Goal: Register for event/course

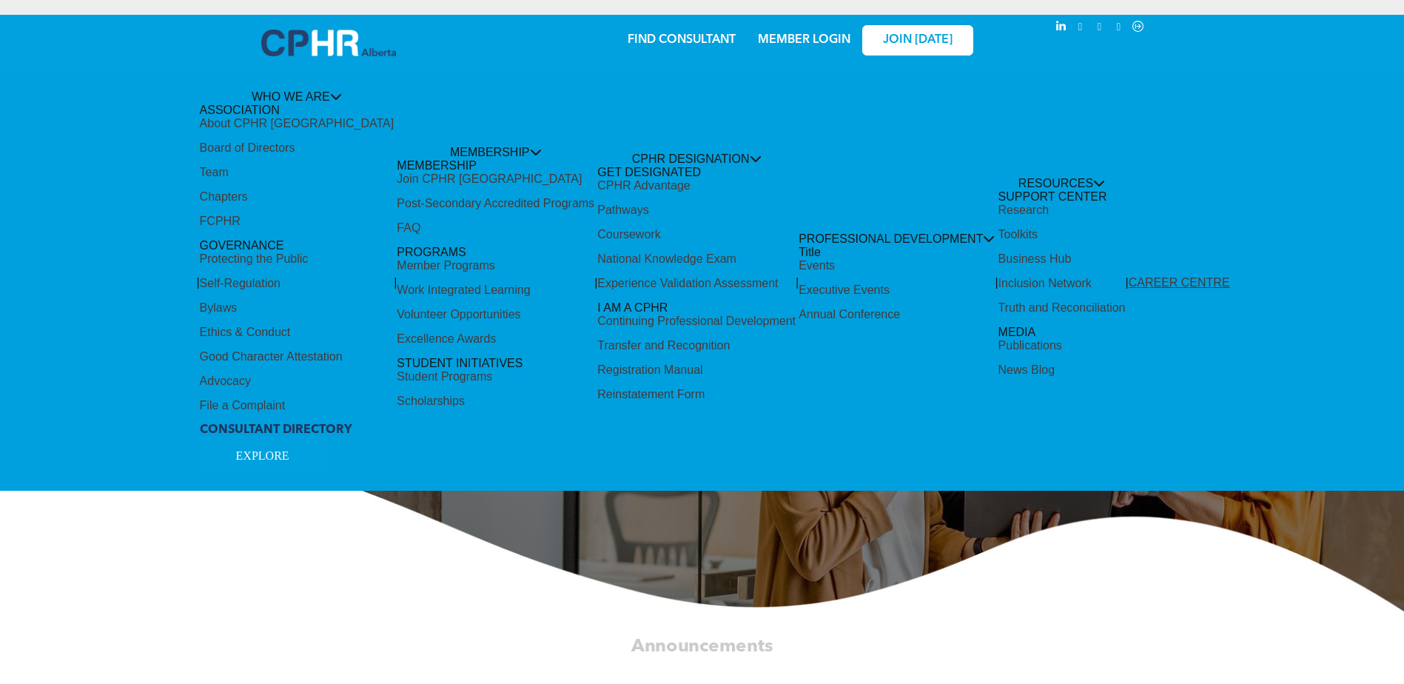
click at [820, 36] on div "Share by:" at bounding box center [653, 30] width 1276 height 16
click at [808, 36] on div "Share by:" at bounding box center [653, 30] width 1276 height 16
drag, startPoint x: 808, startPoint y: 36, endPoint x: 792, endPoint y: 36, distance: 16.3
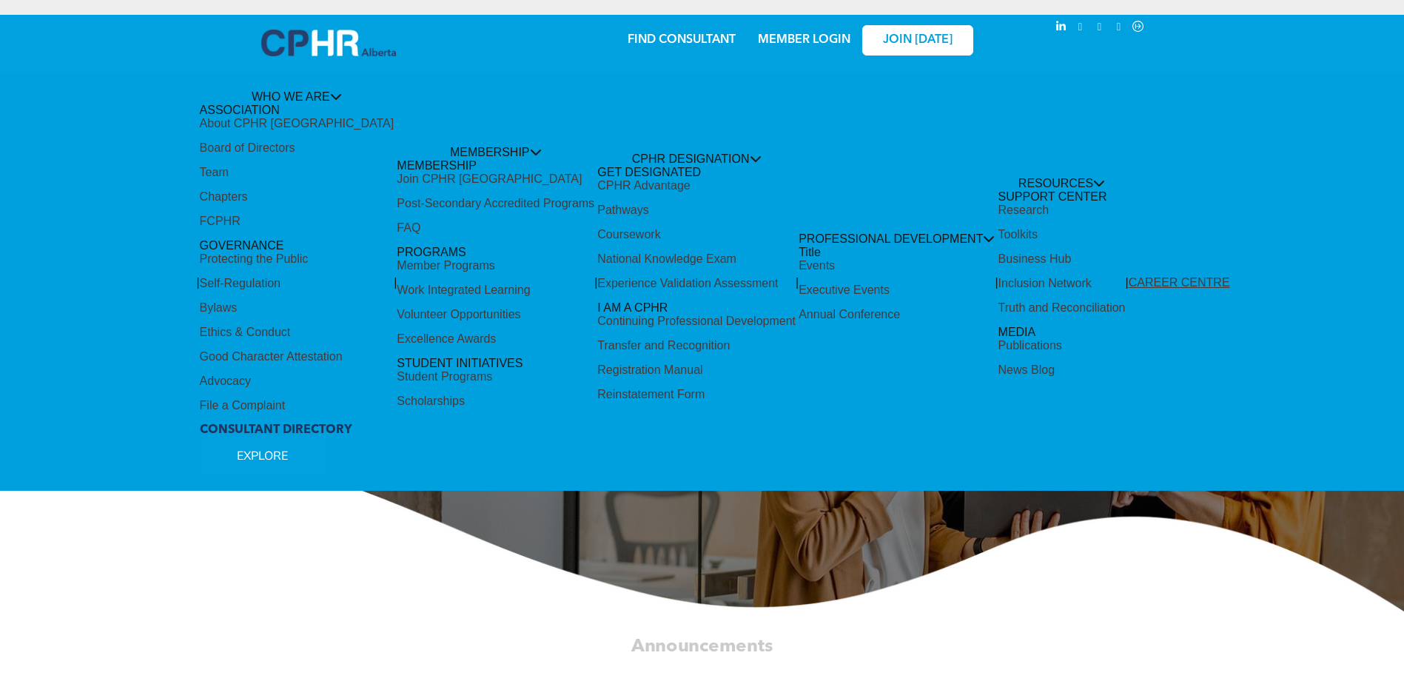
click at [792, 36] on div "Share by:" at bounding box center [653, 30] width 1276 height 16
click at [808, 35] on div "Share by:" at bounding box center [653, 30] width 1276 height 16
click at [788, 563] on div "Share by:" at bounding box center [653, 349] width 1306 height 684
click at [803, 33] on div "Share by:" at bounding box center [653, 30] width 1276 height 16
click at [805, 37] on div "Share by:" at bounding box center [653, 30] width 1276 height 16
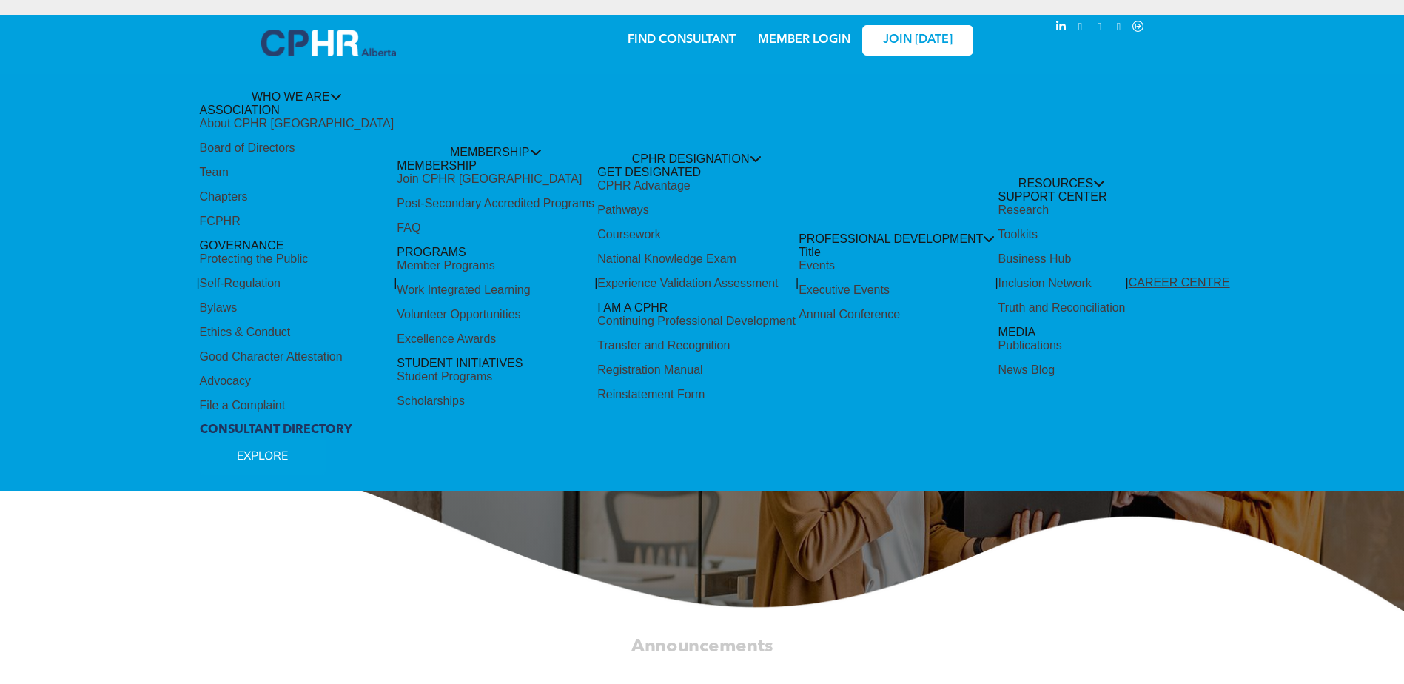
click at [800, 38] on div "Share by:" at bounding box center [653, 349] width 1306 height 684
click at [800, 38] on div "Share by:" at bounding box center [653, 30] width 1276 height 16
drag, startPoint x: 800, startPoint y: 38, endPoint x: 783, endPoint y: 34, distance: 16.7
click at [783, 34] on div "Share by:" at bounding box center [653, 30] width 1276 height 16
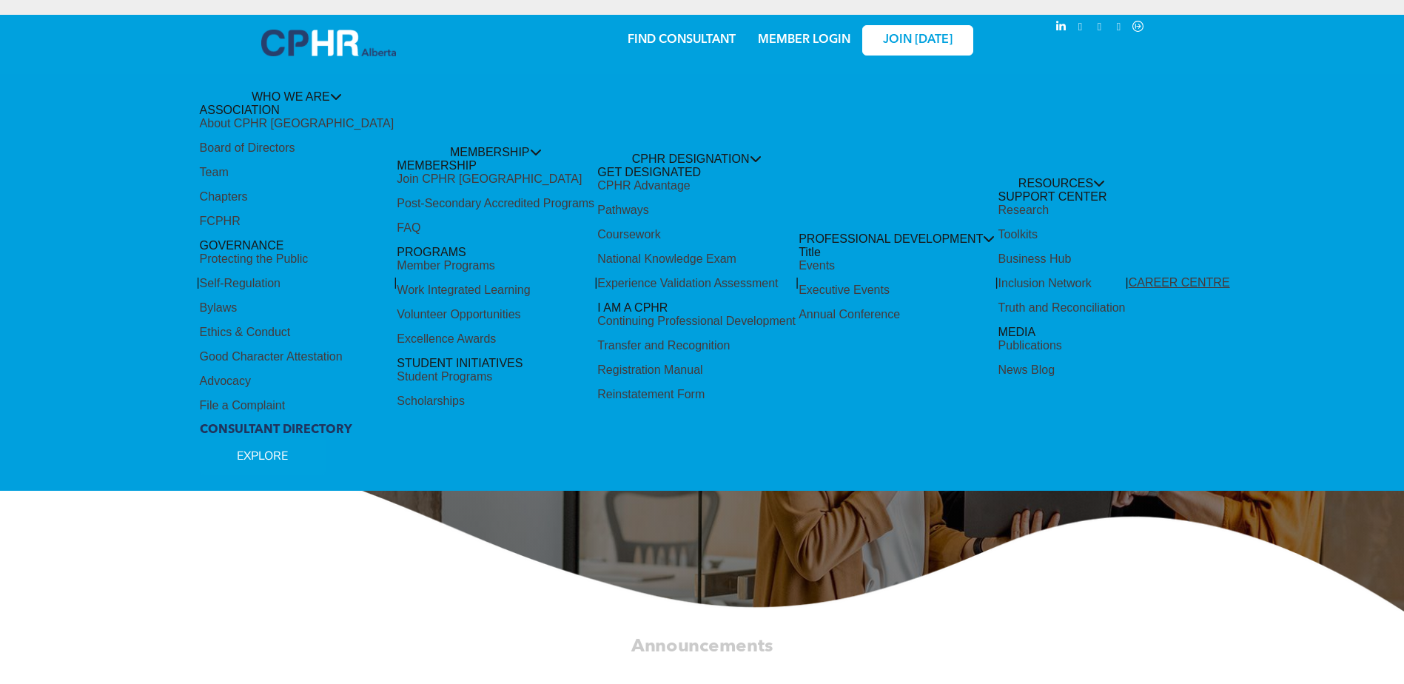
click at [702, 37] on div "Share by:" at bounding box center [653, 30] width 1276 height 16
click at [979, 523] on div "Share by:" at bounding box center [653, 349] width 1306 height 684
click at [1078, 84] on div "Share by:" at bounding box center [653, 349] width 1306 height 684
click at [809, 37] on div "Share by:" at bounding box center [653, 30] width 1276 height 16
drag, startPoint x: 809, startPoint y: 37, endPoint x: 782, endPoint y: 29, distance: 27.9
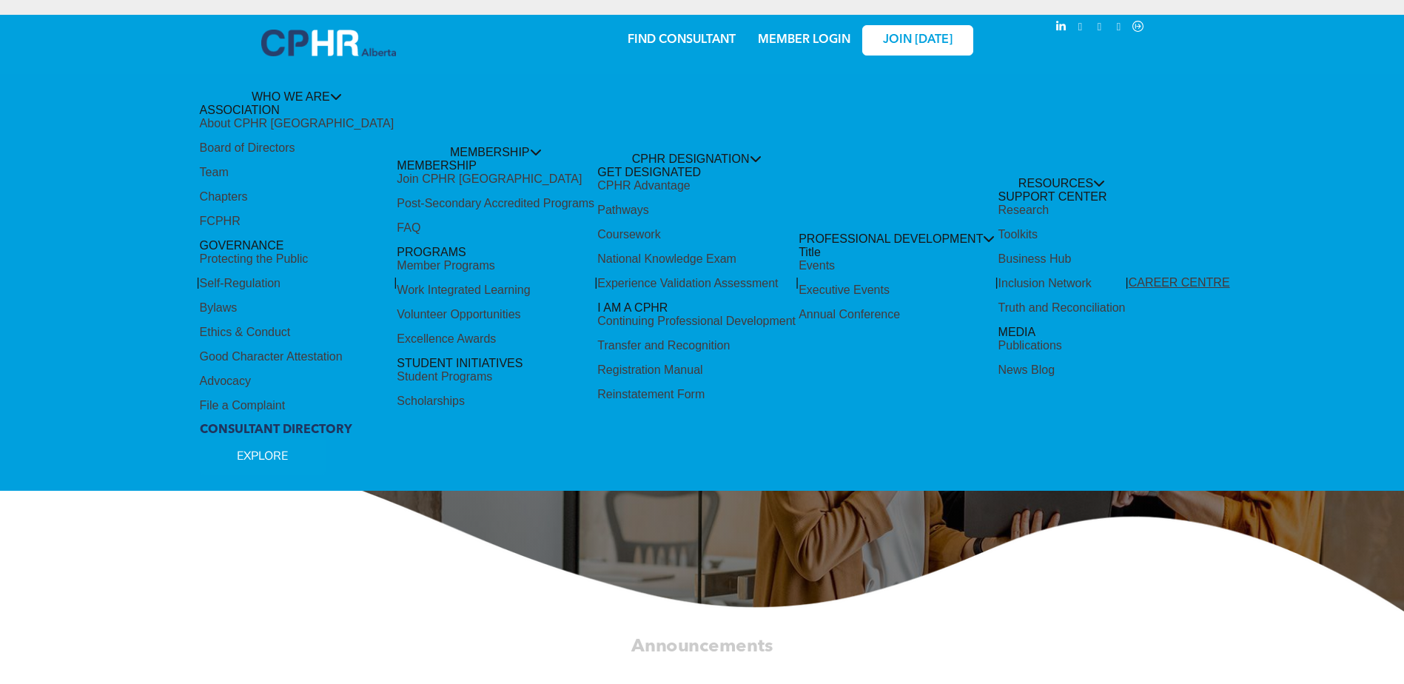
click at [782, 29] on div "Share by:" at bounding box center [653, 30] width 1276 height 16
drag, startPoint x: 782, startPoint y: 29, endPoint x: 771, endPoint y: 25, distance: 11.7
click at [771, 25] on div "Share by:" at bounding box center [653, 30] width 1276 height 16
click at [763, 22] on div "Share by:" at bounding box center [653, 30] width 1276 height 16
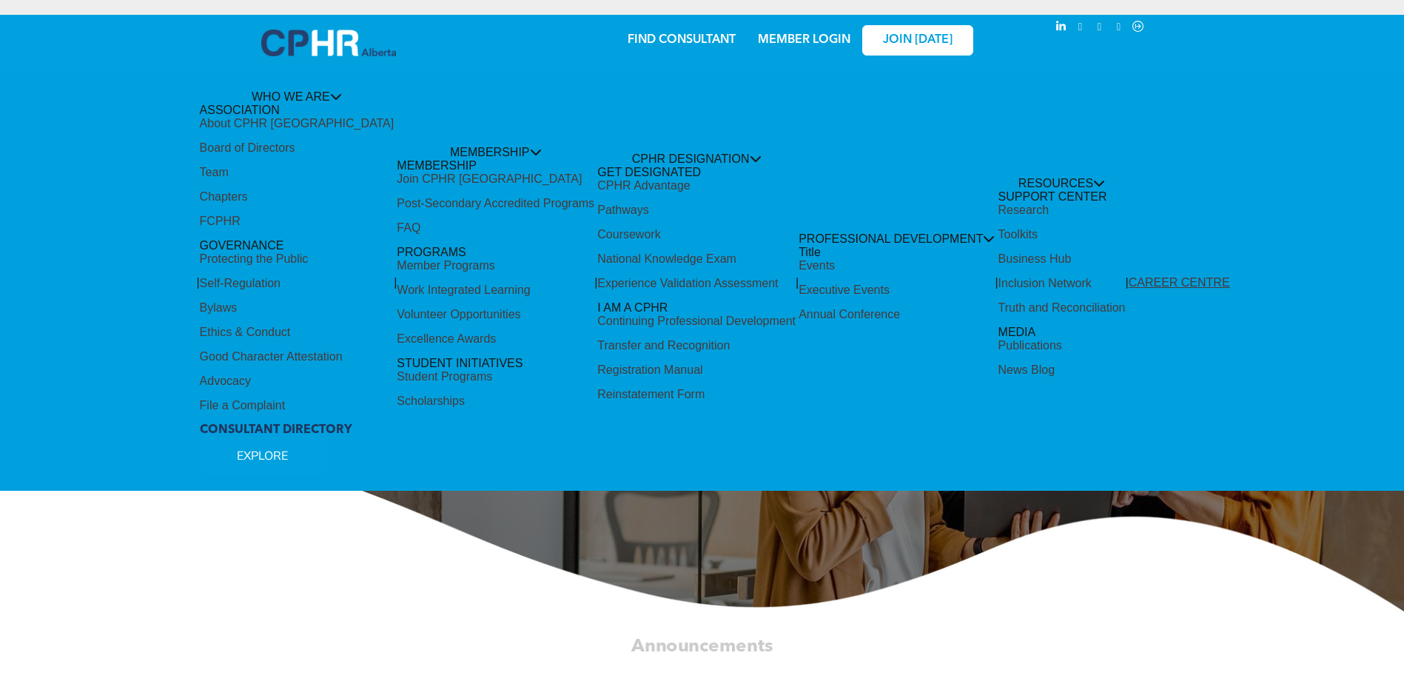
click at [766, 33] on div "Share by:" at bounding box center [653, 30] width 1276 height 16
drag, startPoint x: 766, startPoint y: 33, endPoint x: 778, endPoint y: 39, distance: 13.2
click at [777, 39] on div "Share by:" at bounding box center [653, 349] width 1306 height 684
click at [808, 35] on div "Share by:" at bounding box center [653, 30] width 1276 height 16
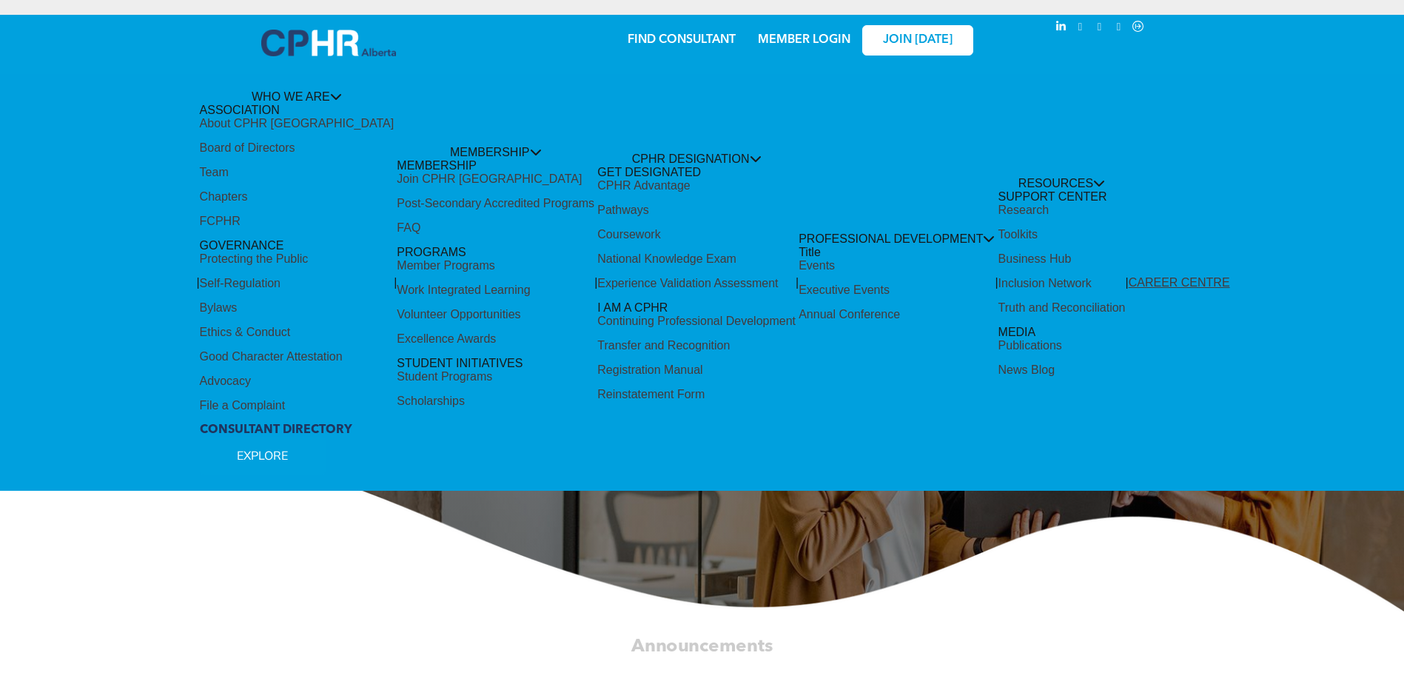
click at [809, 35] on div "Share by:" at bounding box center [653, 30] width 1276 height 16
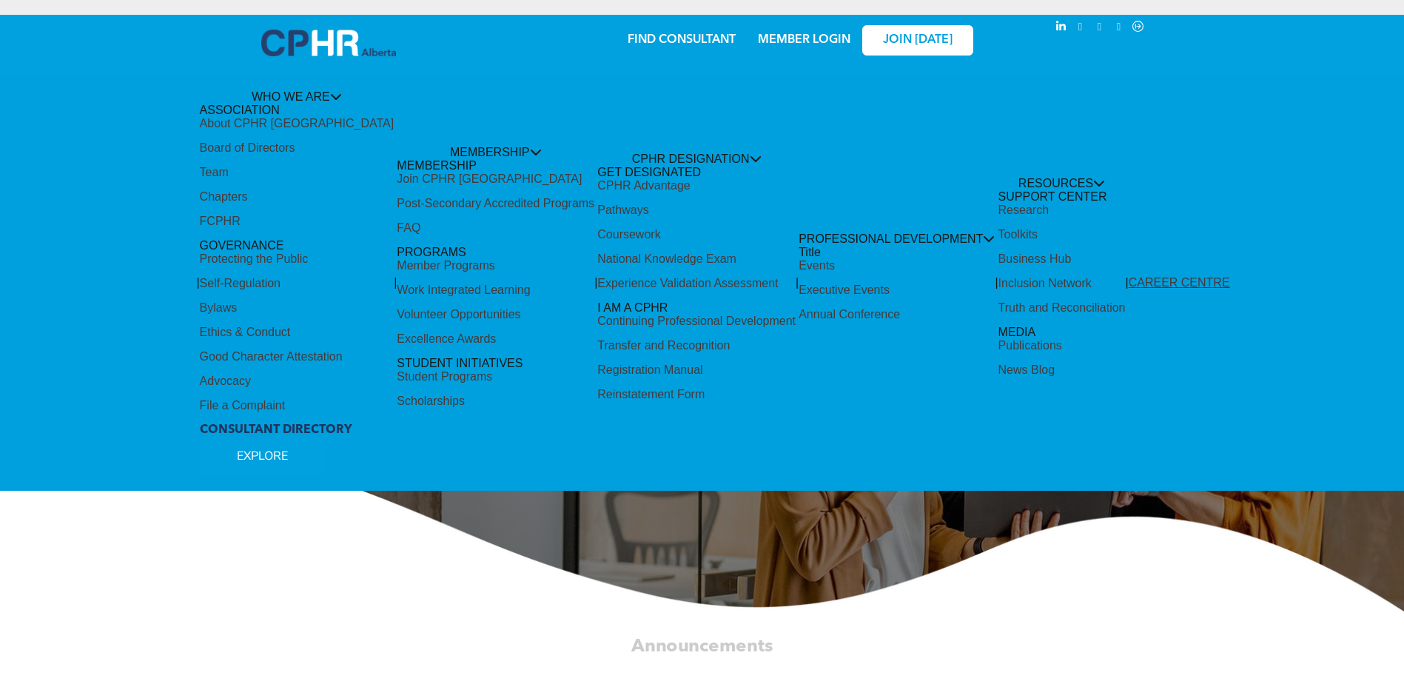
click at [809, 35] on div "Share by:" at bounding box center [653, 30] width 1276 height 16
click at [1158, 278] on div "Share by:" at bounding box center [653, 349] width 1306 height 684
drag, startPoint x: 542, startPoint y: 328, endPoint x: 489, endPoint y: 335, distance: 53.0
click at [541, 328] on div "Share by:" at bounding box center [653, 349] width 1306 height 684
click at [805, 34] on div "Share by:" at bounding box center [653, 30] width 1276 height 16
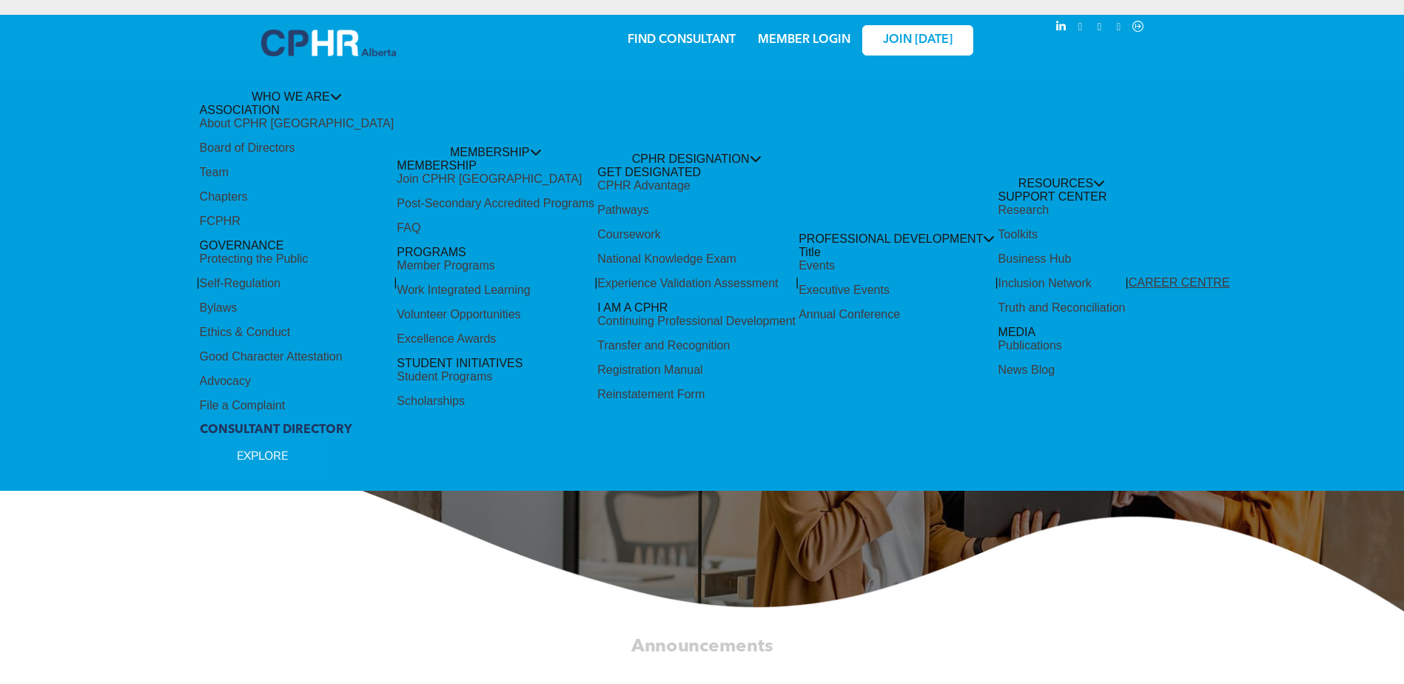
click at [805, 34] on div "Share by:" at bounding box center [653, 30] width 1276 height 16
drag, startPoint x: 805, startPoint y: 34, endPoint x: 794, endPoint y: 34, distance: 10.4
click at [794, 34] on div "Share by:" at bounding box center [653, 30] width 1276 height 16
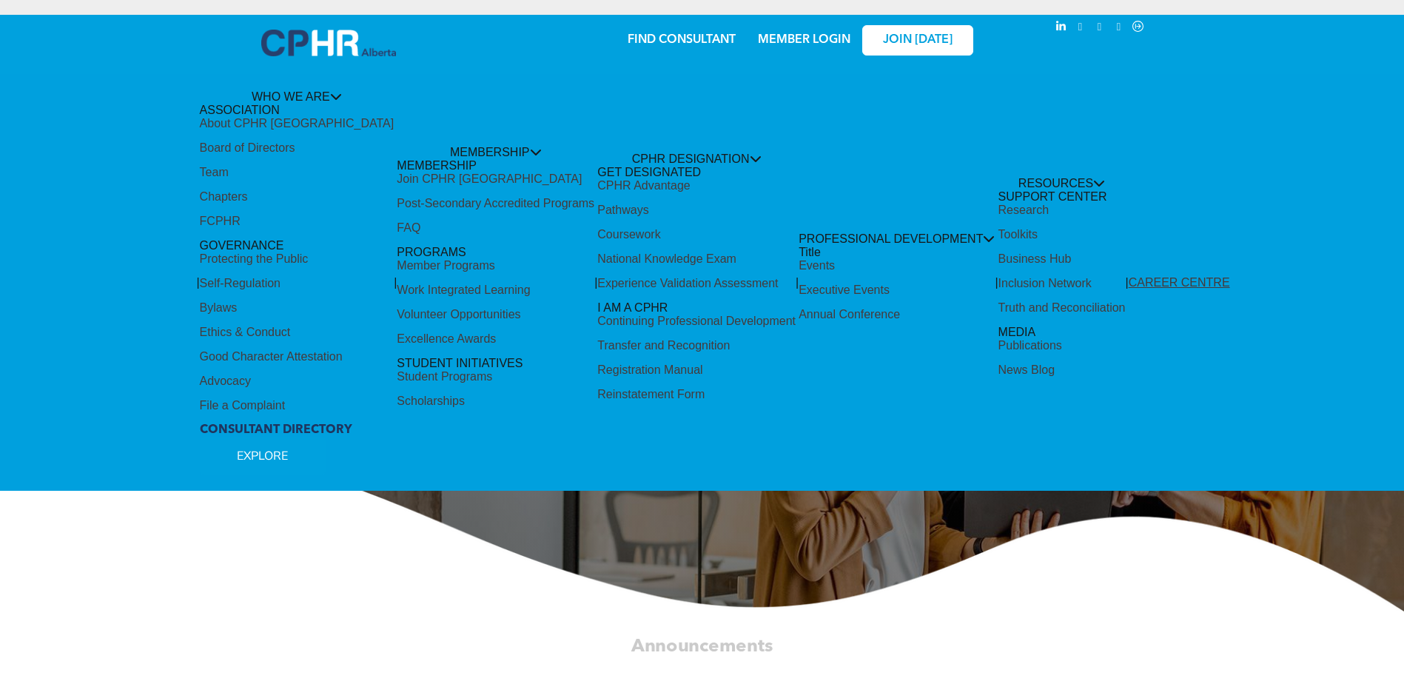
click at [794, 34] on div "Share by:" at bounding box center [653, 30] width 1276 height 16
drag, startPoint x: 794, startPoint y: 34, endPoint x: 780, endPoint y: 36, distance: 14.2
click at [780, 36] on div "Share by:" at bounding box center [653, 30] width 1276 height 16
click at [780, 37] on div "Share by:" at bounding box center [653, 30] width 1276 height 16
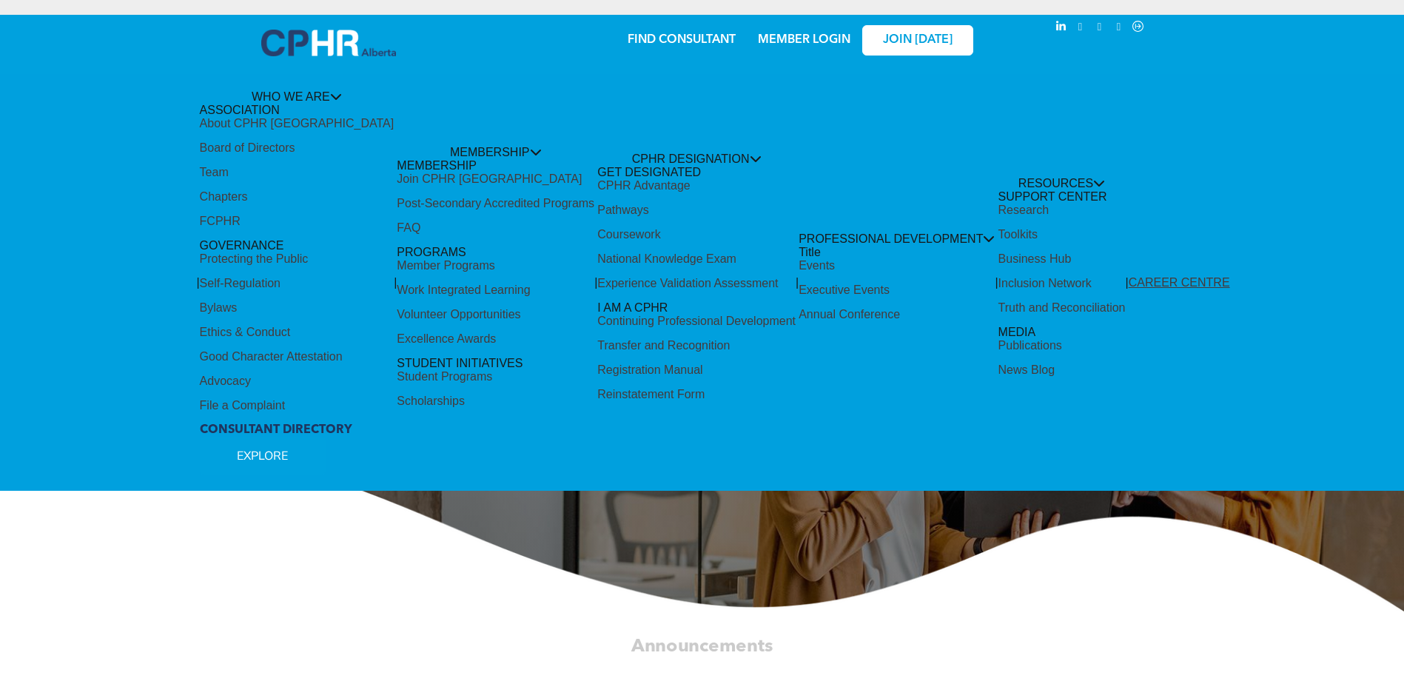
click at [780, 37] on div "Share by:" at bounding box center [653, 30] width 1276 height 16
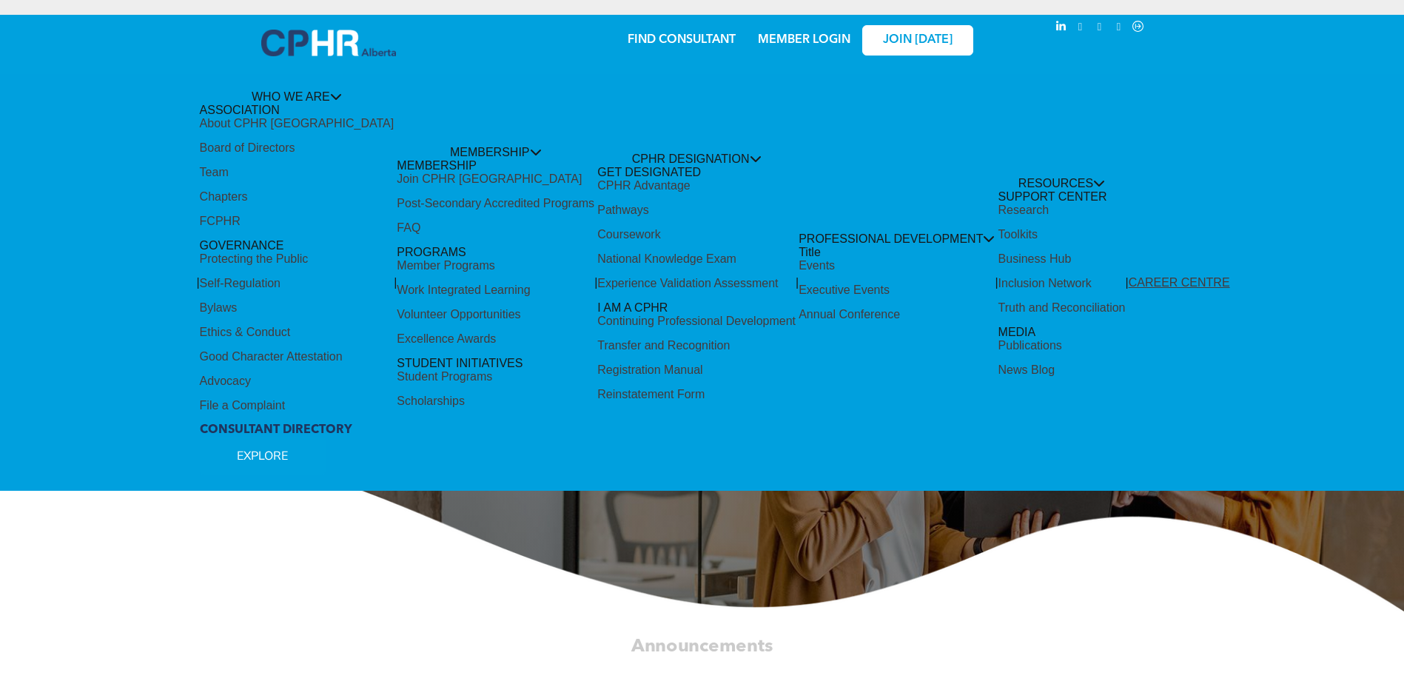
click at [780, 37] on div "Share by:" at bounding box center [653, 30] width 1276 height 16
drag, startPoint x: 780, startPoint y: 37, endPoint x: 787, endPoint y: 36, distance: 7.4
click at [787, 36] on div "Share by:" at bounding box center [653, 30] width 1276 height 16
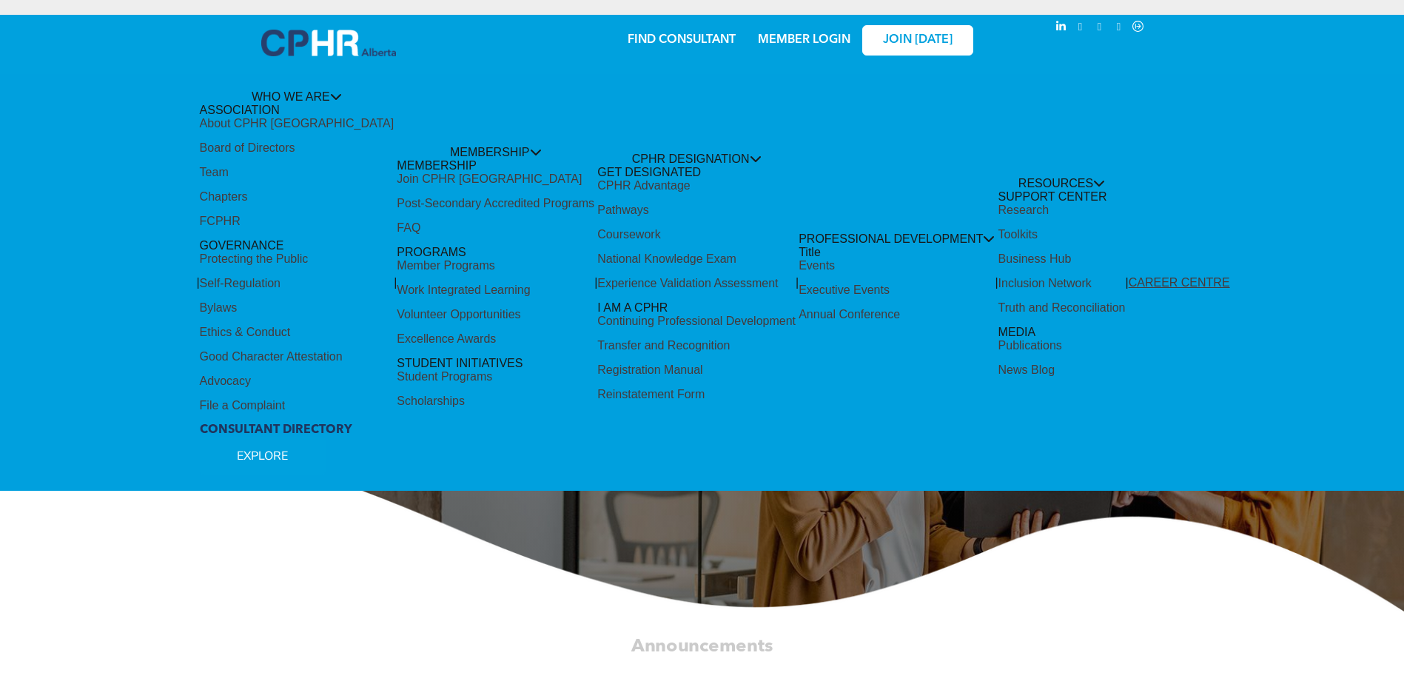
click at [787, 36] on div "Share by:" at bounding box center [653, 30] width 1276 height 16
click at [805, 36] on div "Share by:" at bounding box center [653, 30] width 1276 height 16
drag, startPoint x: 805, startPoint y: 36, endPoint x: 770, endPoint y: 34, distance: 34.9
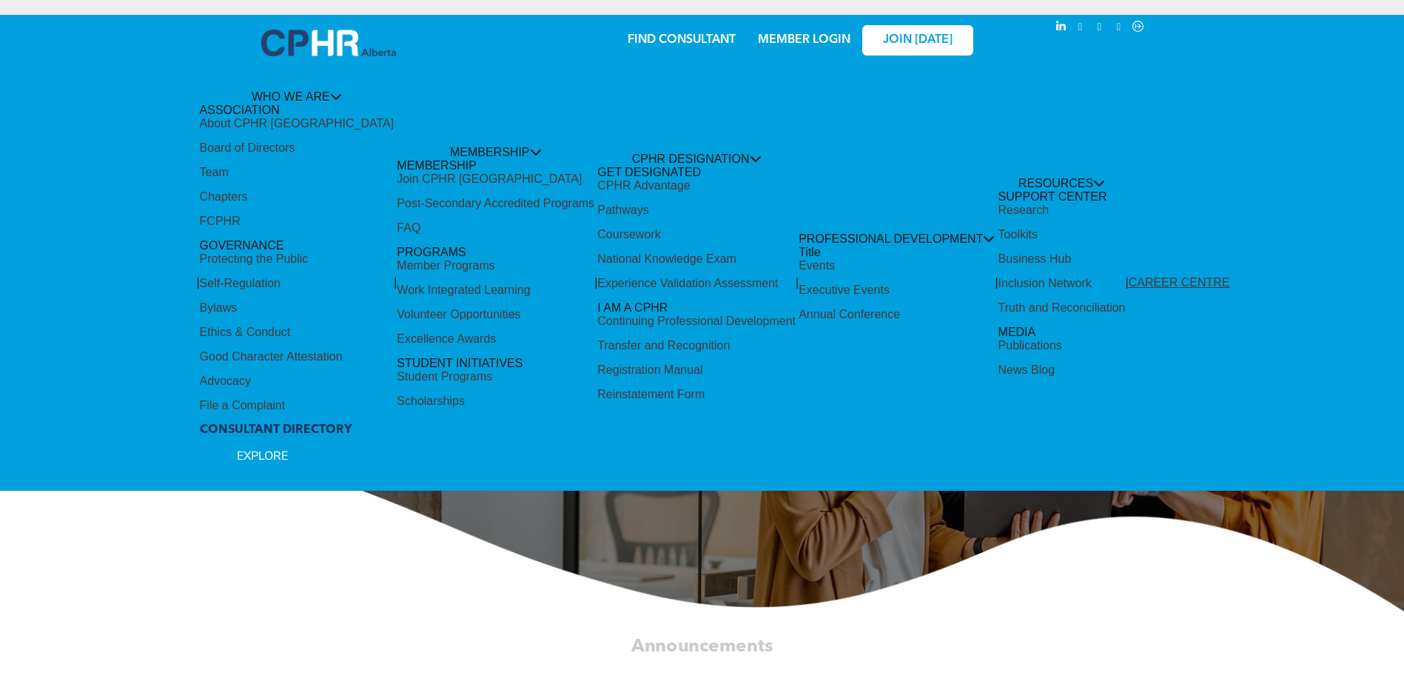
click at [770, 34] on div "Share by:" at bounding box center [653, 30] width 1276 height 16
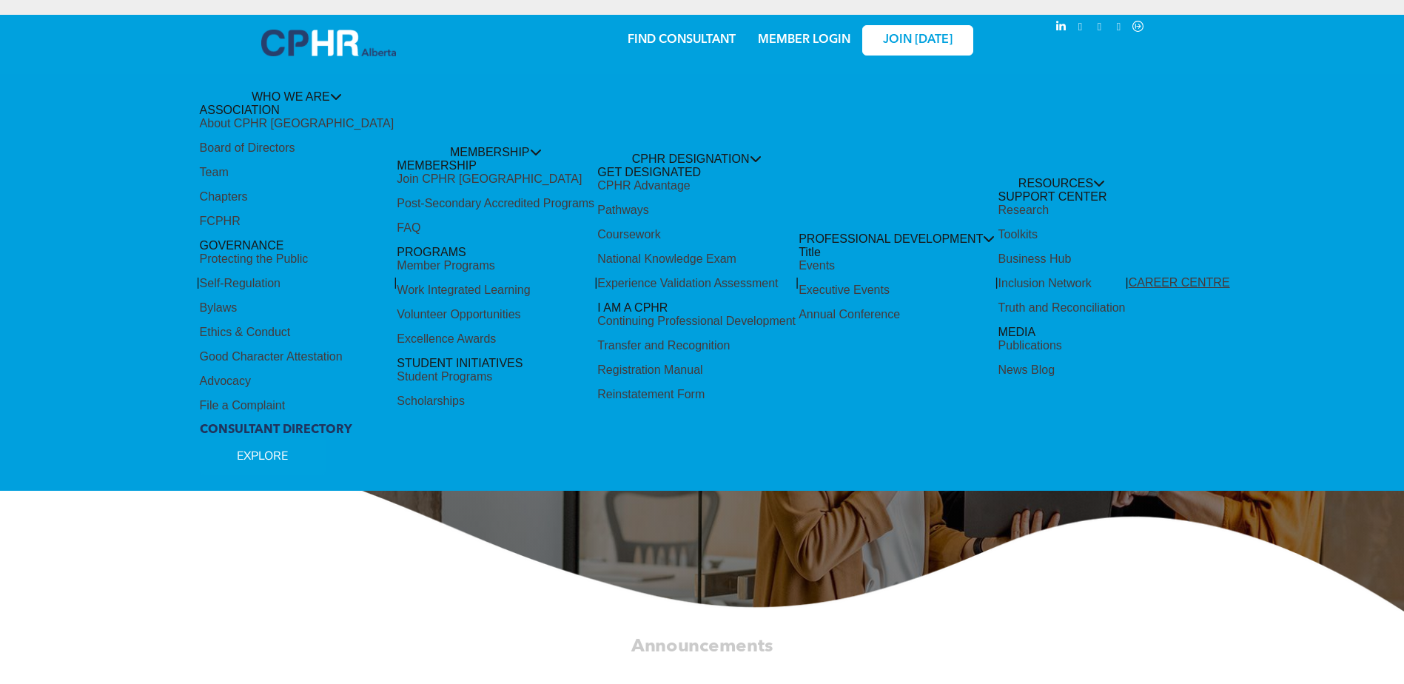
click at [768, 34] on div "Share by:" at bounding box center [653, 30] width 1276 height 16
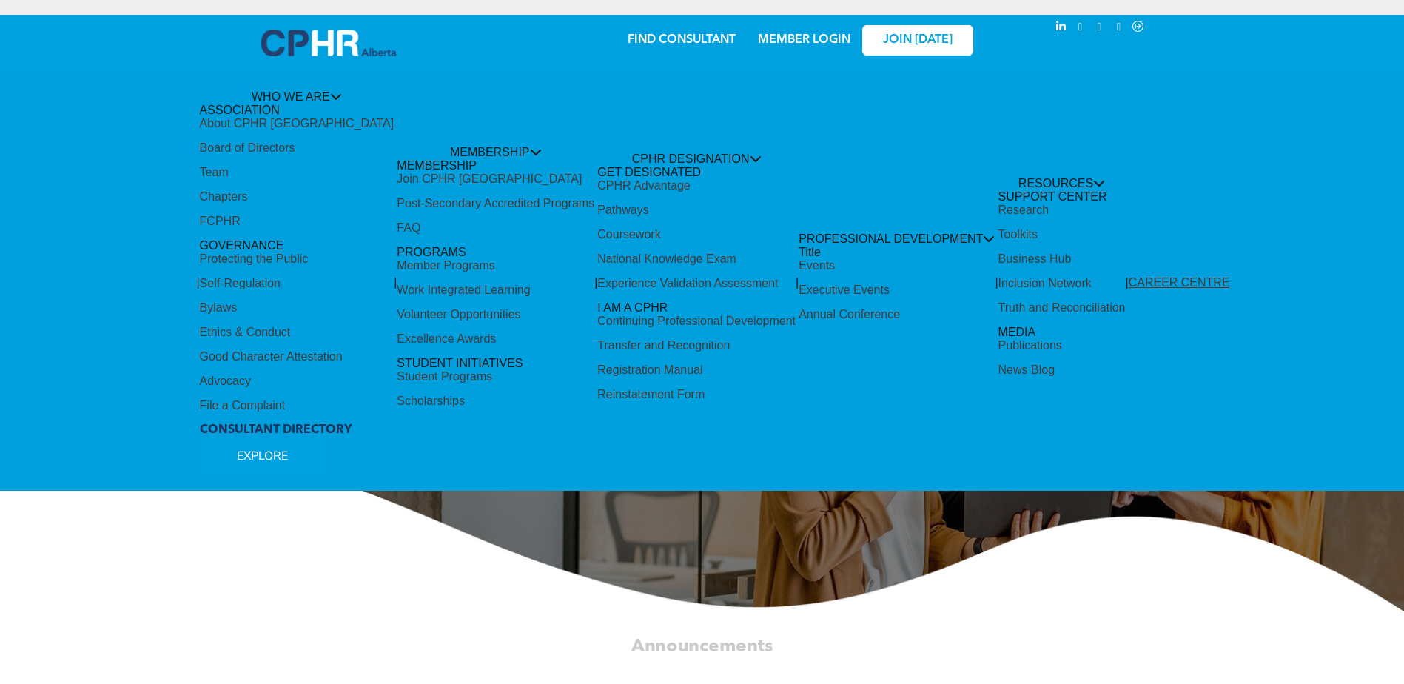
click at [768, 34] on div "Share by:" at bounding box center [653, 30] width 1276 height 16
click at [811, 34] on div "Share by:" at bounding box center [653, 30] width 1276 height 16
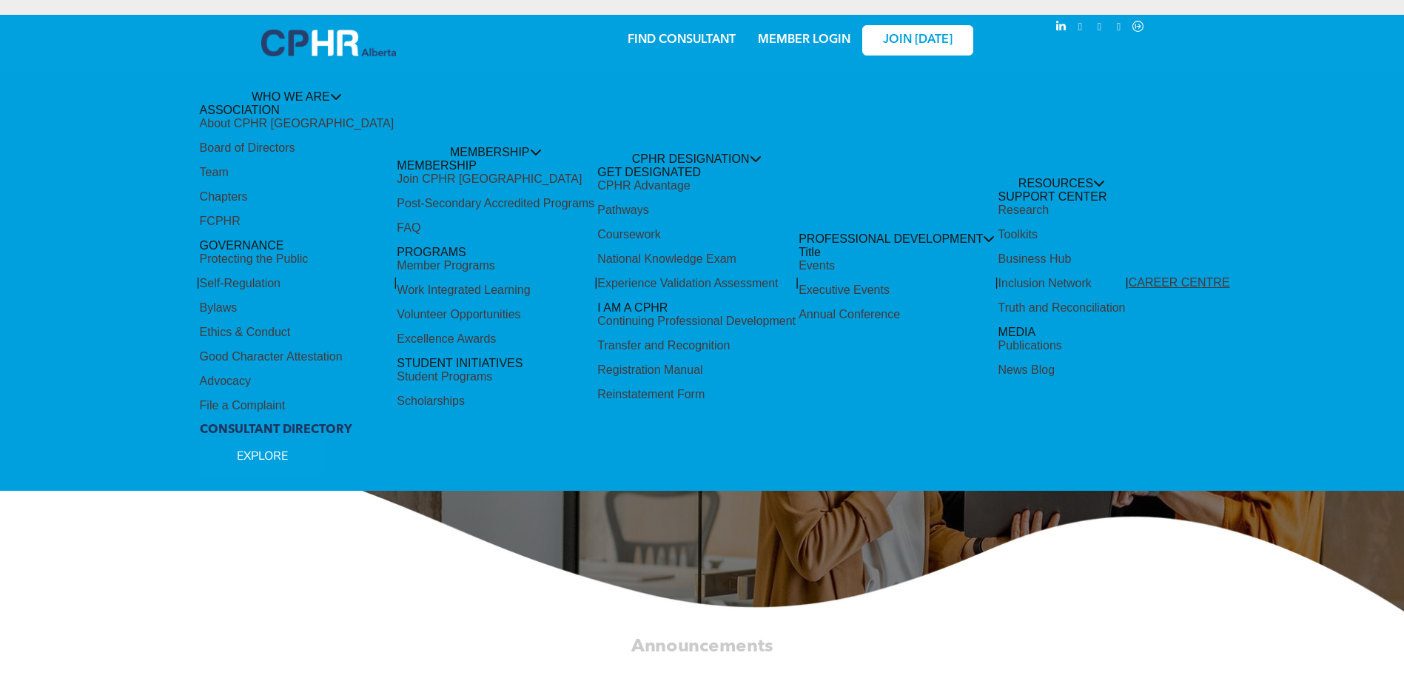
click at [811, 34] on div "Share by:" at bounding box center [653, 30] width 1276 height 16
drag, startPoint x: 811, startPoint y: 34, endPoint x: 785, endPoint y: 37, distance: 26.8
click at [785, 37] on div "Share by:" at bounding box center [653, 30] width 1276 height 16
click at [780, 33] on div "Share by:" at bounding box center [653, 30] width 1276 height 16
drag, startPoint x: 780, startPoint y: 33, endPoint x: 700, endPoint y: 32, distance: 80.0
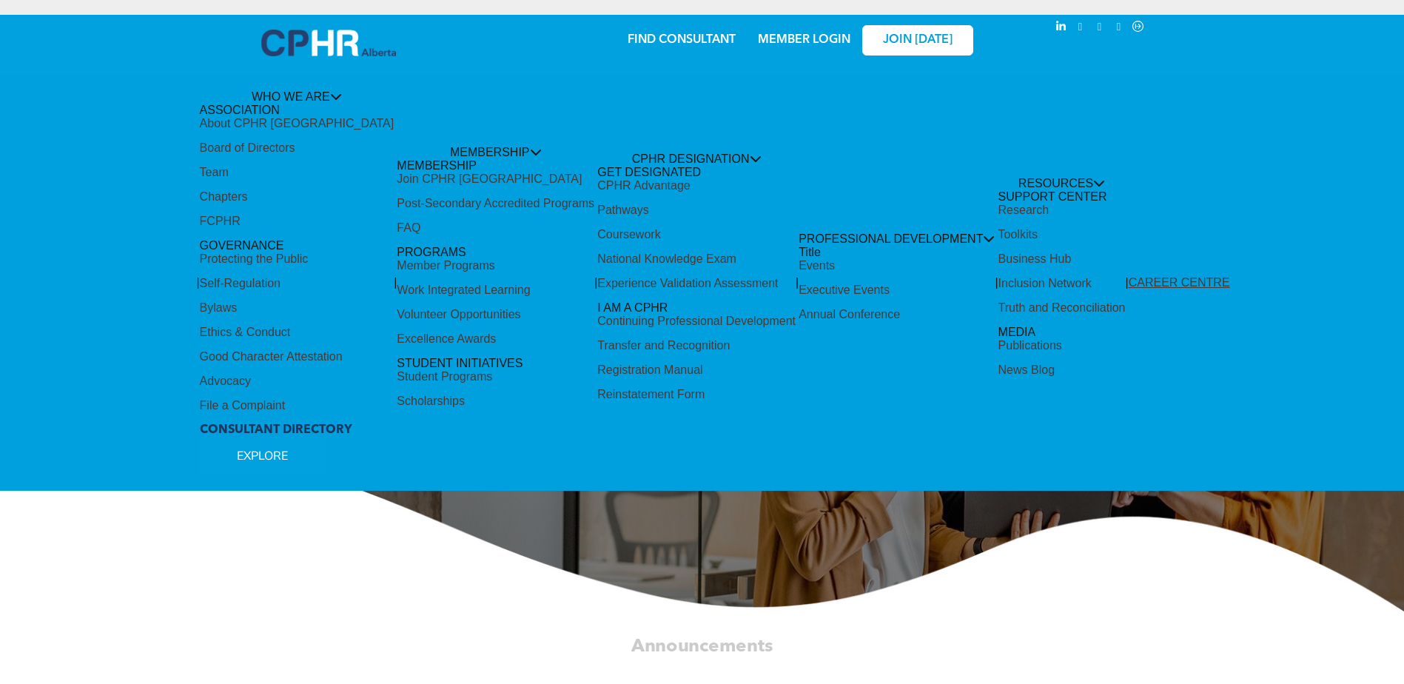
click at [700, 32] on div "Share by:" at bounding box center [653, 30] width 1276 height 16
click at [1061, 20] on div "Share by:" at bounding box center [653, 349] width 1306 height 684
click at [1137, 21] on div "Share by:" at bounding box center [653, 349] width 1306 height 684
click at [1120, 21] on div "Share by:" at bounding box center [653, 349] width 1306 height 684
click at [1099, 23] on div "Share by:" at bounding box center [653, 30] width 1276 height 16
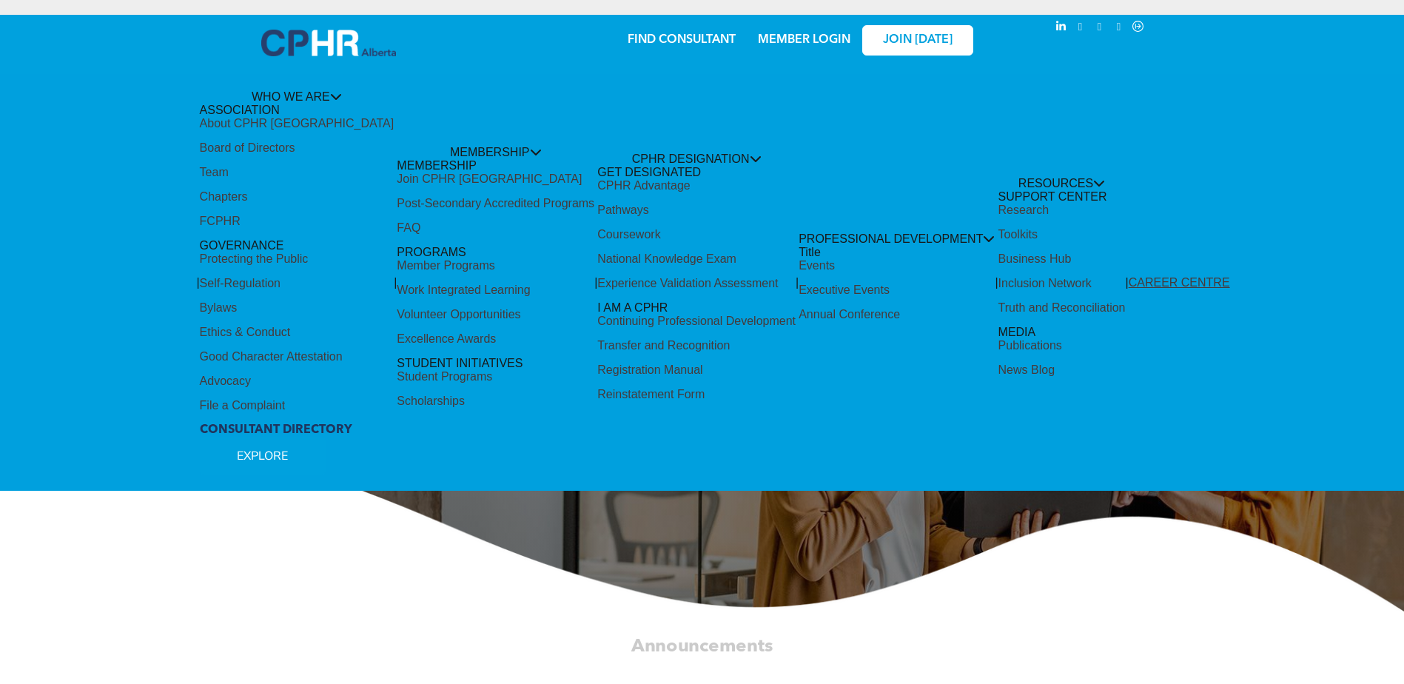
click at [1076, 23] on div "Share by:" at bounding box center [653, 30] width 1276 height 16
click at [922, 36] on div "Share by:" at bounding box center [653, 30] width 1276 height 16
click at [901, 34] on div "Share by:" at bounding box center [653, 30] width 1276 height 16
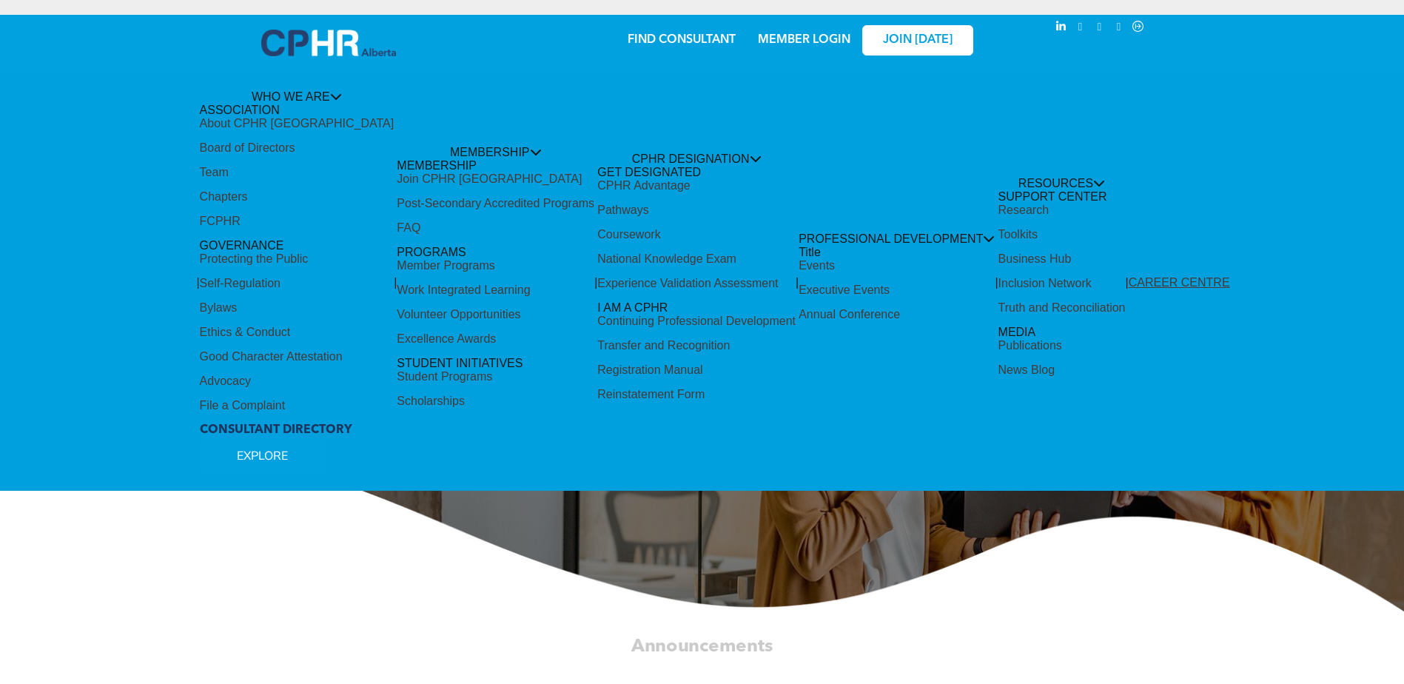
click at [901, 34] on div "Share by:" at bounding box center [653, 30] width 1276 height 16
drag, startPoint x: 901, startPoint y: 34, endPoint x: 797, endPoint y: 35, distance: 104.4
click at [797, 35] on div "Share by:" at bounding box center [653, 30] width 1276 height 16
drag, startPoint x: 797, startPoint y: 35, endPoint x: 696, endPoint y: 34, distance: 100.7
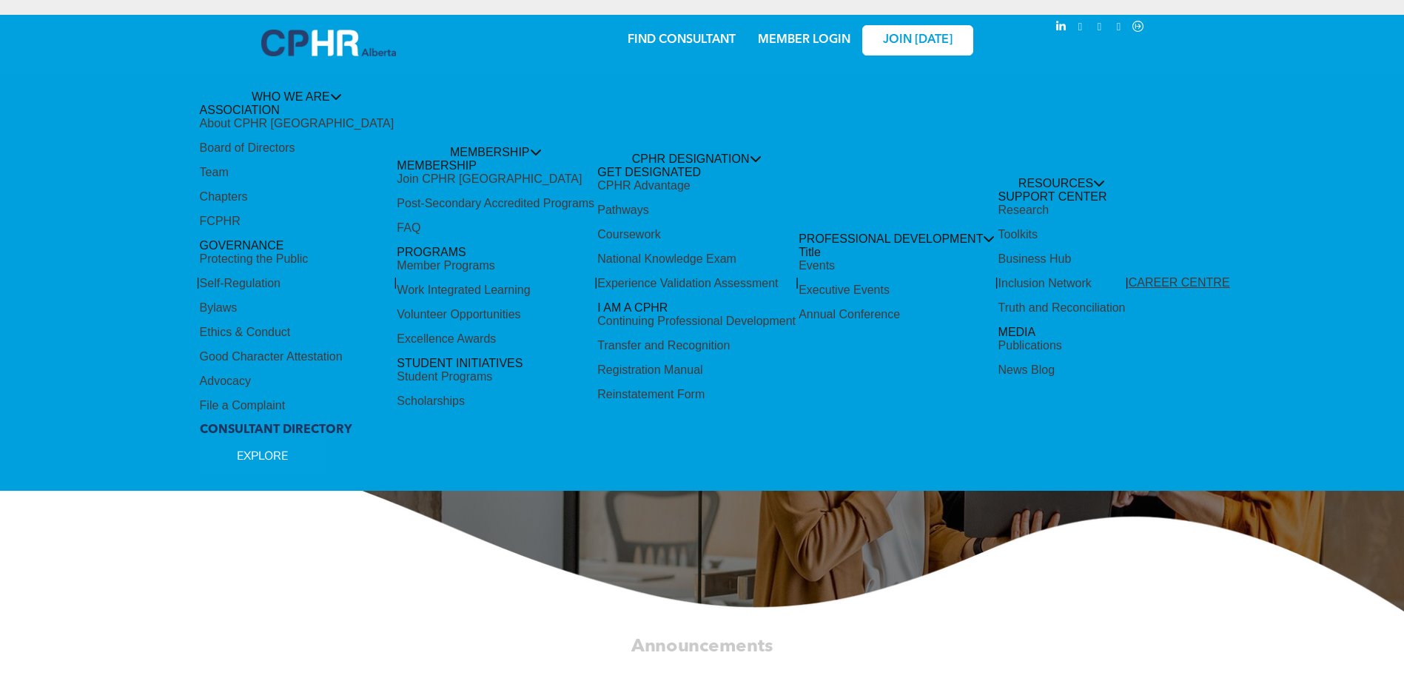
click at [696, 34] on div "Share by:" at bounding box center [653, 30] width 1276 height 16
click at [306, 141] on div "Share by:" at bounding box center [653, 349] width 1306 height 684
click at [284, 330] on div "Share by:" at bounding box center [653, 349] width 1306 height 684
click at [839, 310] on div "Share by:" at bounding box center [653, 349] width 1306 height 684
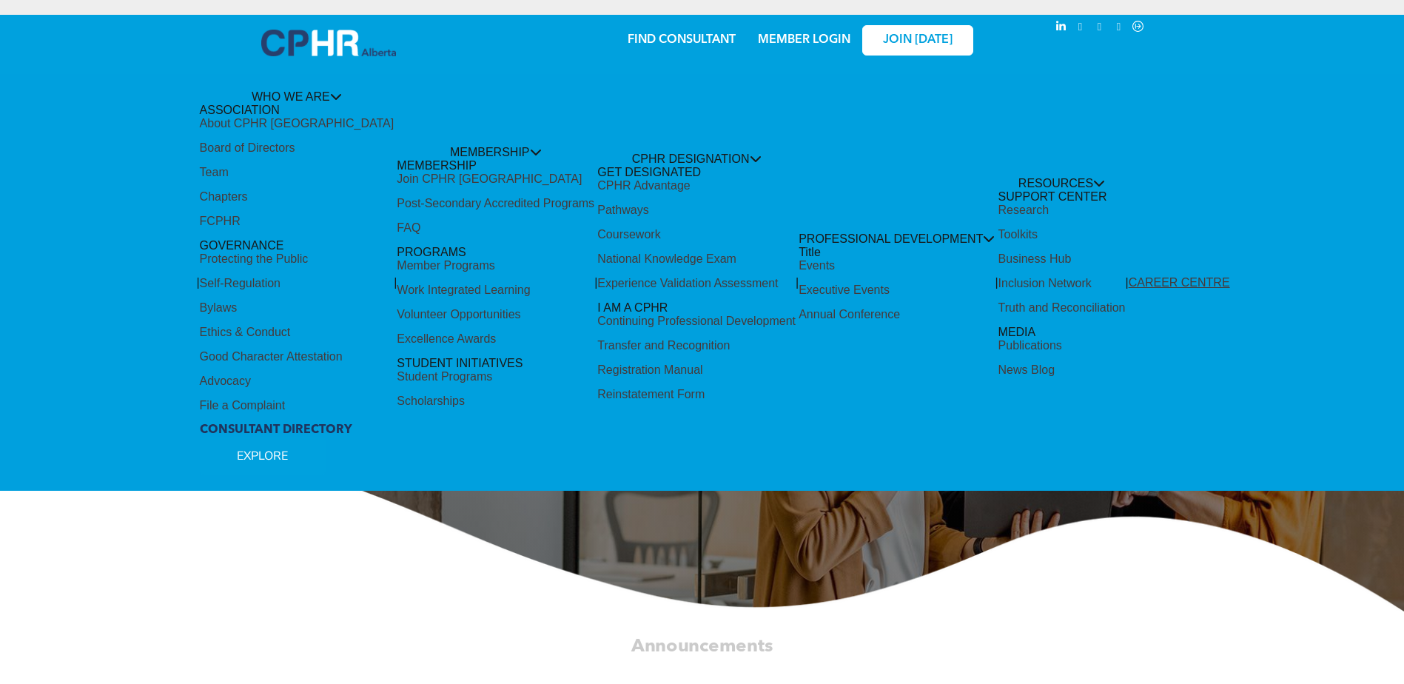
click at [839, 310] on div "Share by:" at bounding box center [653, 349] width 1306 height 684
click at [833, 310] on div "Share by:" at bounding box center [653, 349] width 1306 height 684
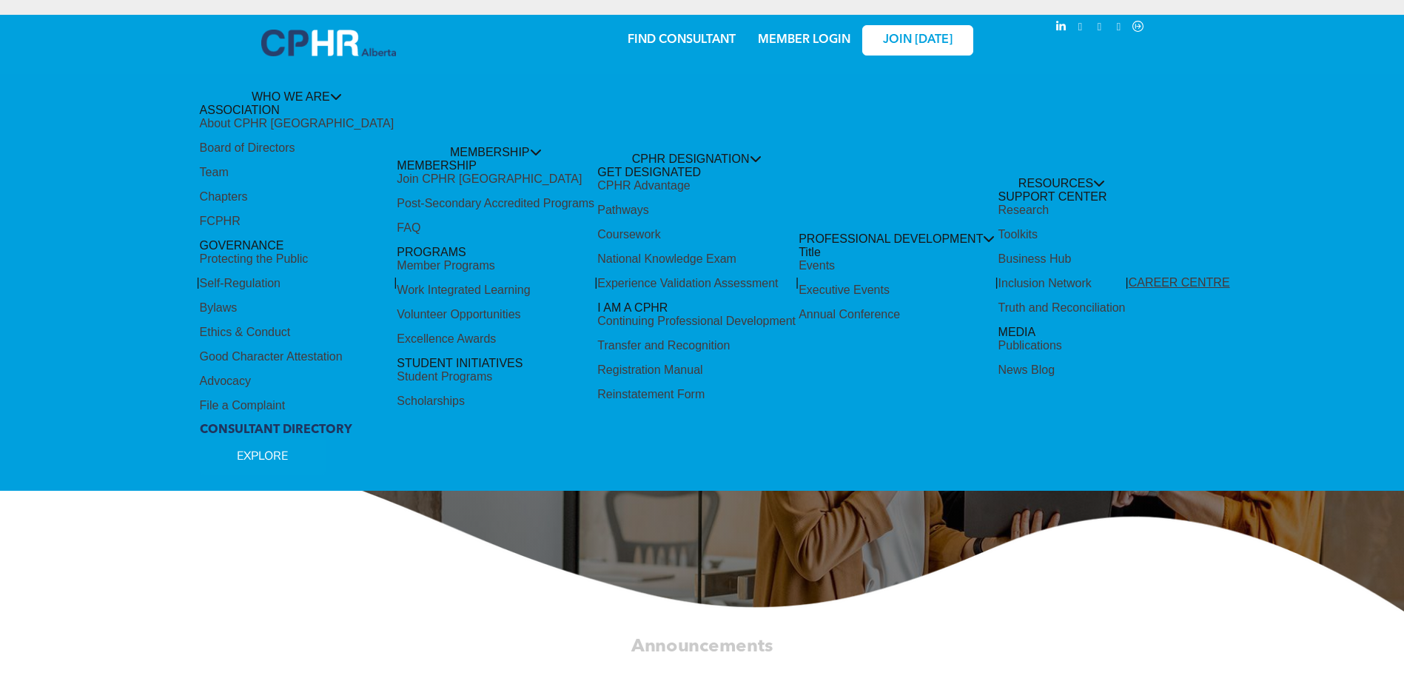
click at [833, 310] on div "Share by:" at bounding box center [653, 349] width 1306 height 684
click at [1068, 304] on div "Share by:" at bounding box center [653, 349] width 1306 height 684
click at [808, 36] on div "Share by:" at bounding box center [653, 30] width 1276 height 16
click at [709, 36] on div "Share by:" at bounding box center [653, 30] width 1276 height 16
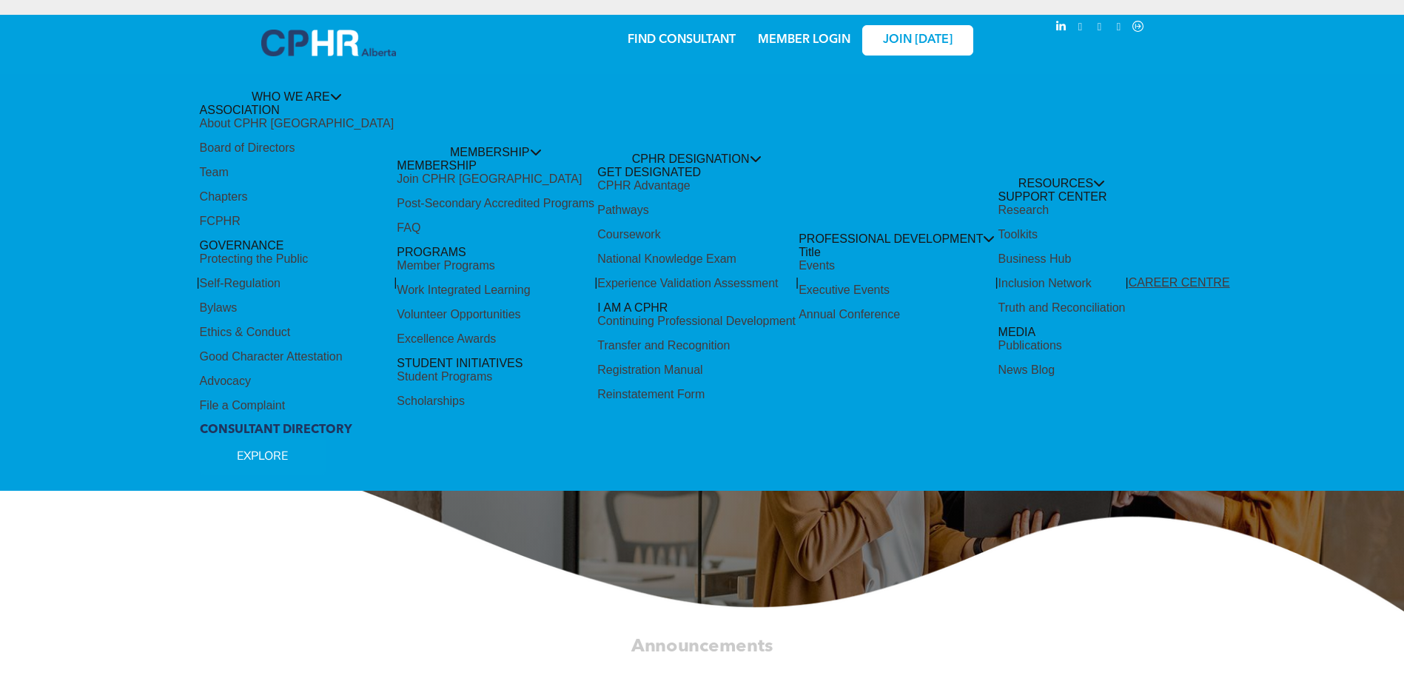
click at [709, 36] on div "Share by:" at bounding box center [653, 30] width 1276 height 16
click at [807, 33] on div "Share by:" at bounding box center [653, 30] width 1276 height 16
click at [786, 34] on div "Share by:" at bounding box center [653, 30] width 1276 height 16
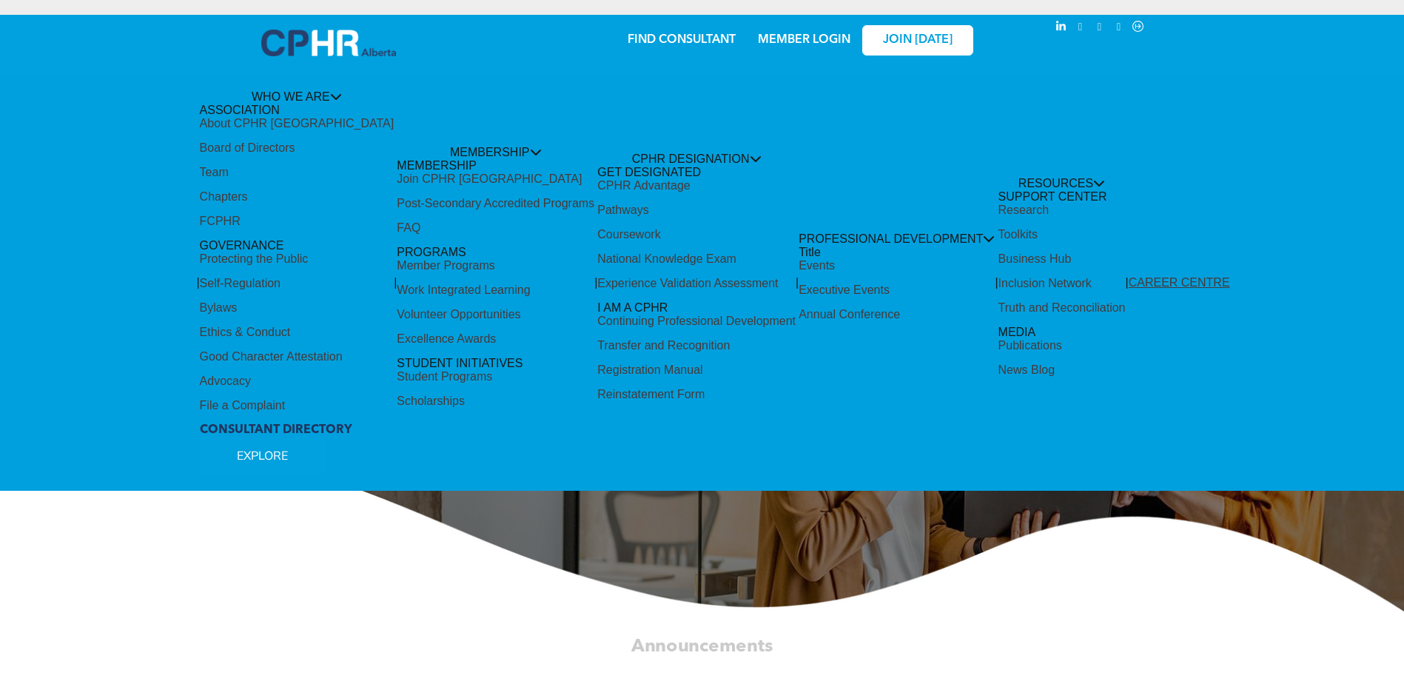
click at [786, 34] on div "Share by:" at bounding box center [653, 30] width 1276 height 16
drag, startPoint x: 786, startPoint y: 34, endPoint x: 704, endPoint y: 34, distance: 82.2
click at [704, 34] on div "Share by:" at bounding box center [653, 30] width 1276 height 16
click at [810, 35] on div "Share by:" at bounding box center [653, 30] width 1276 height 16
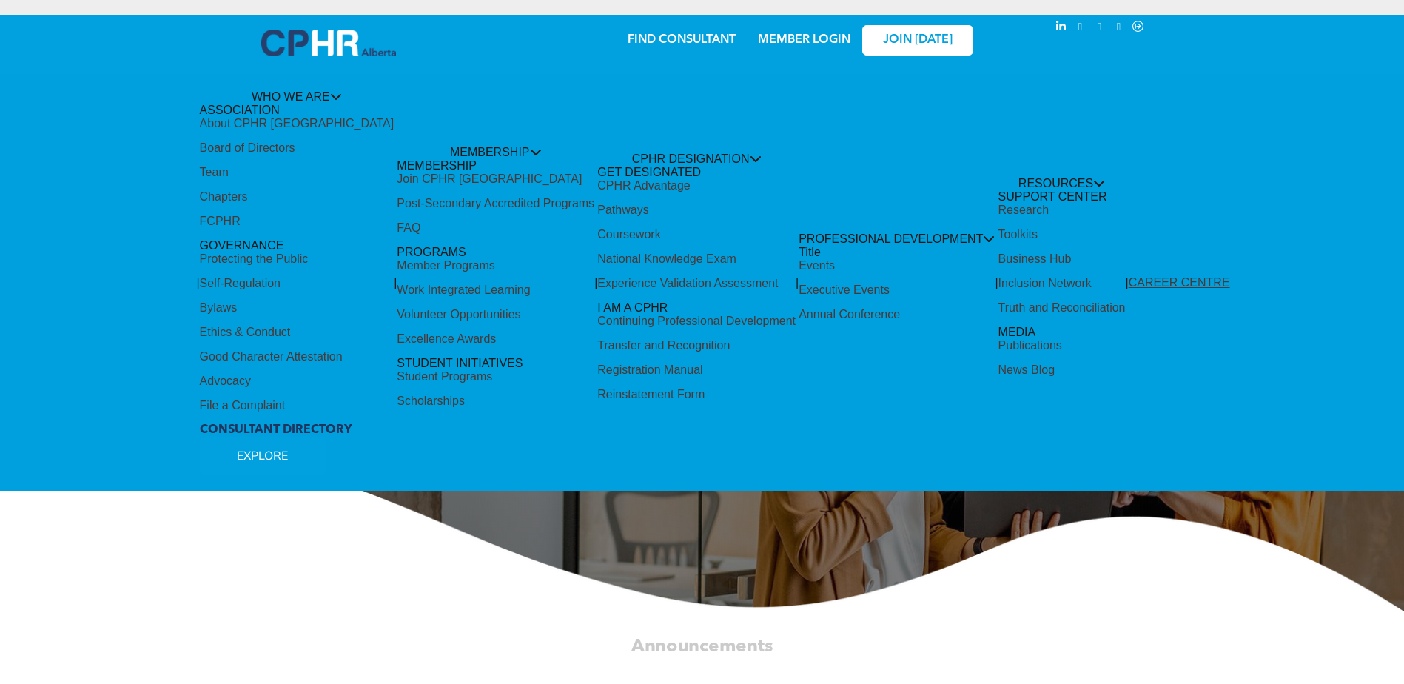
click at [810, 35] on div "Share by:" at bounding box center [653, 30] width 1276 height 16
drag, startPoint x: 810, startPoint y: 35, endPoint x: 795, endPoint y: 32, distance: 15.1
click at [795, 32] on div "Share by:" at bounding box center [653, 30] width 1276 height 16
drag, startPoint x: 795, startPoint y: 32, endPoint x: 777, endPoint y: 30, distance: 17.9
click at [777, 30] on div "Share by:" at bounding box center [653, 30] width 1276 height 16
